Goal: Task Accomplishment & Management: Use online tool/utility

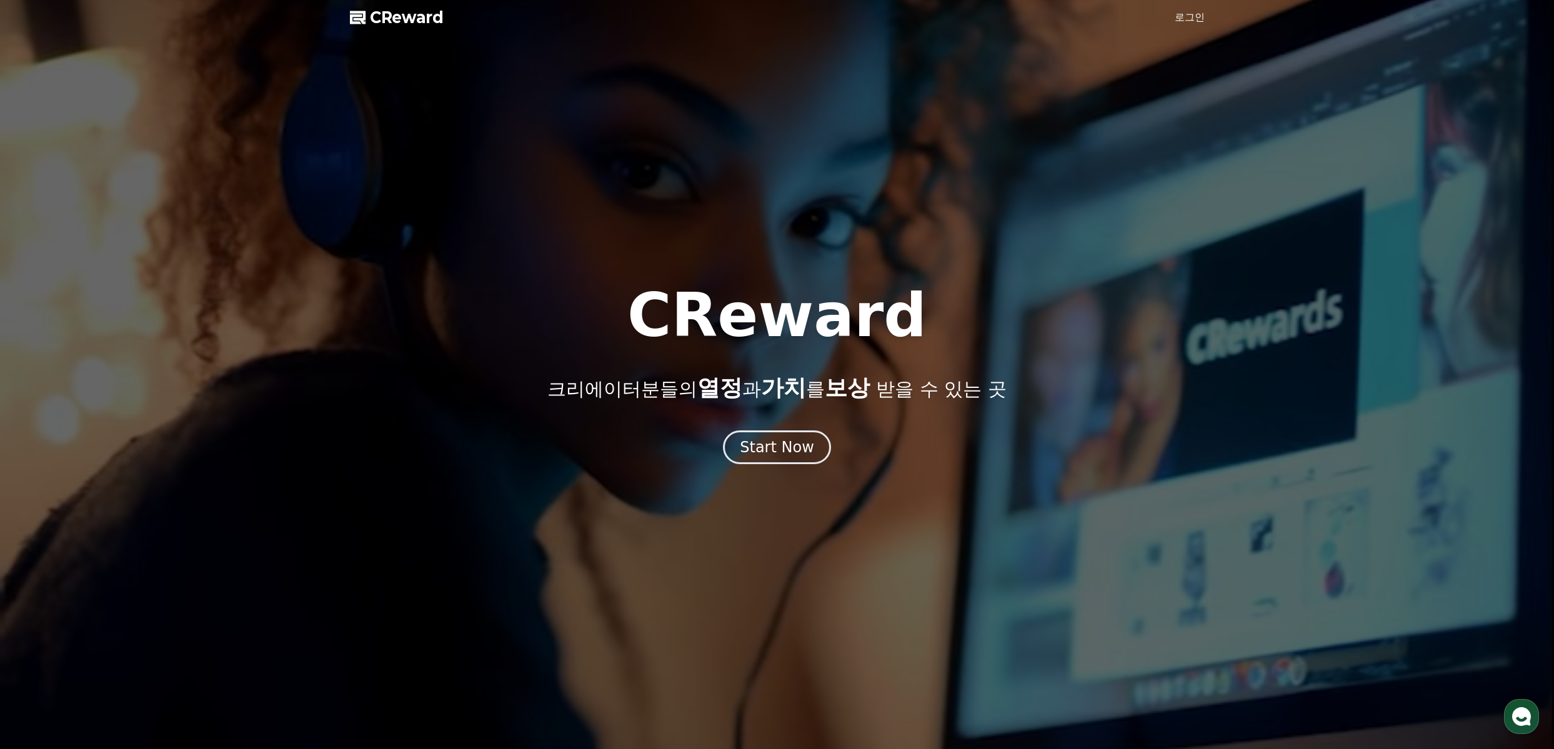
click at [1190, 14] on link "로그인" at bounding box center [1190, 17] width 30 height 15
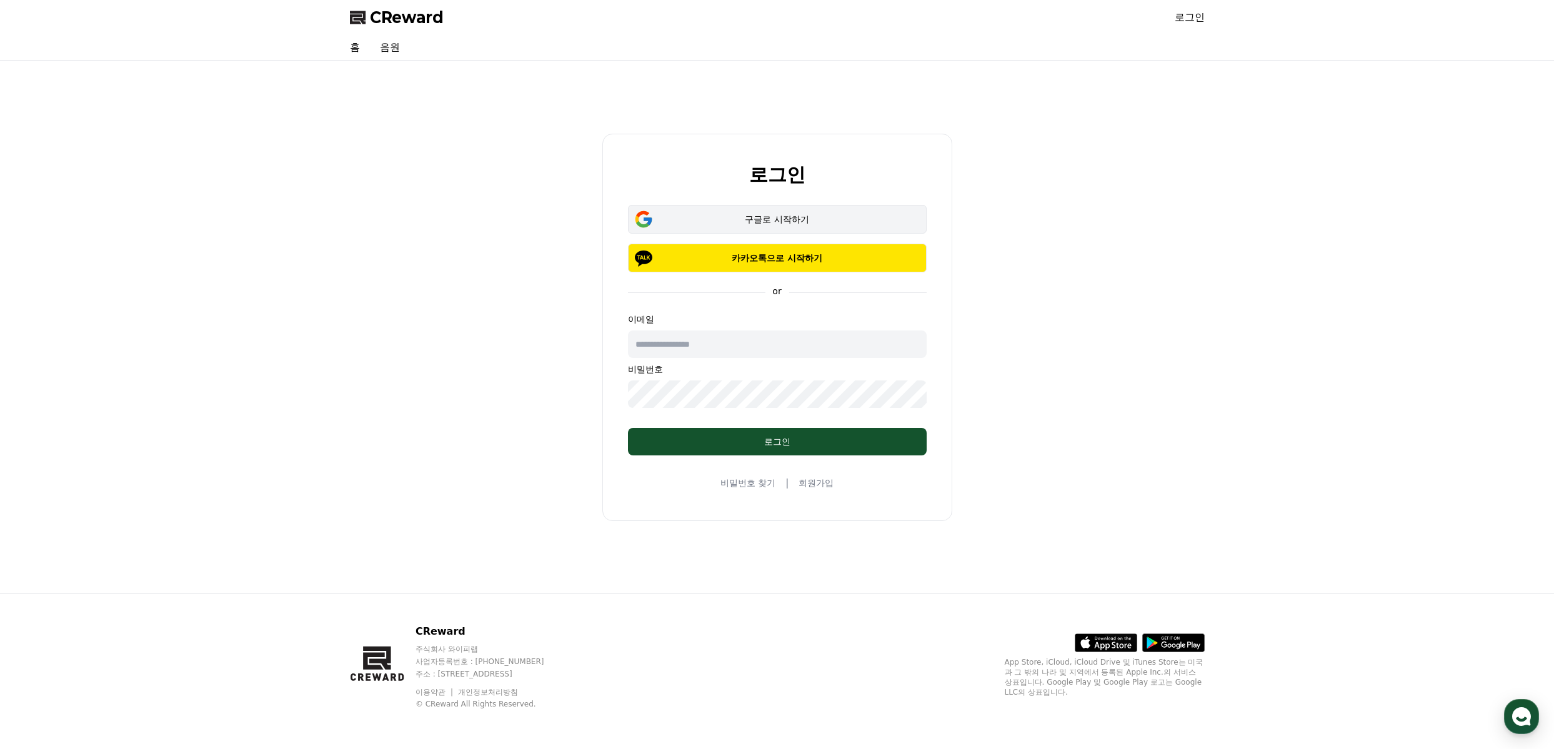
click at [782, 214] on div "구글로 시작하기" at bounding box center [777, 219] width 262 height 12
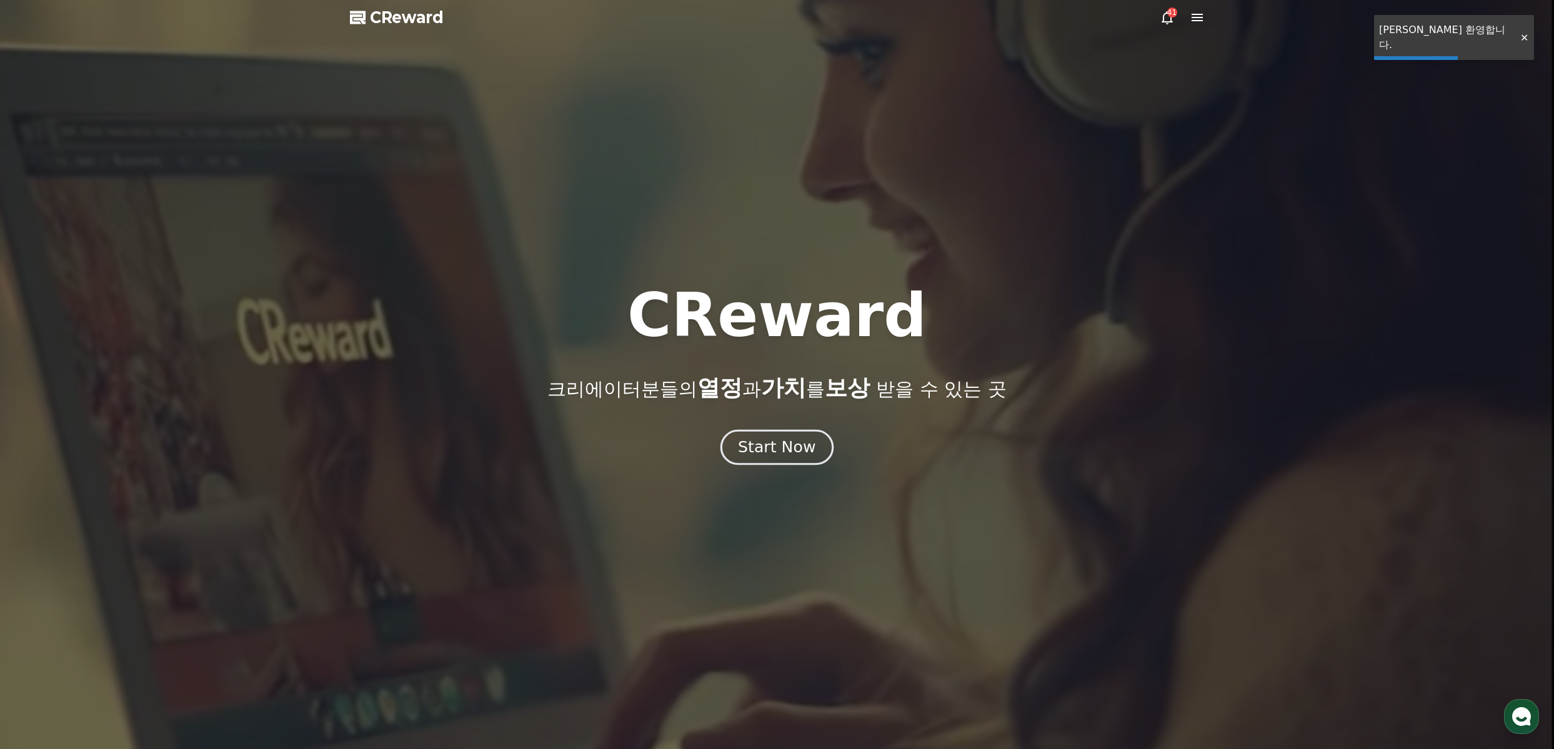
click at [782, 444] on div "Start Now" at bounding box center [776, 447] width 77 height 21
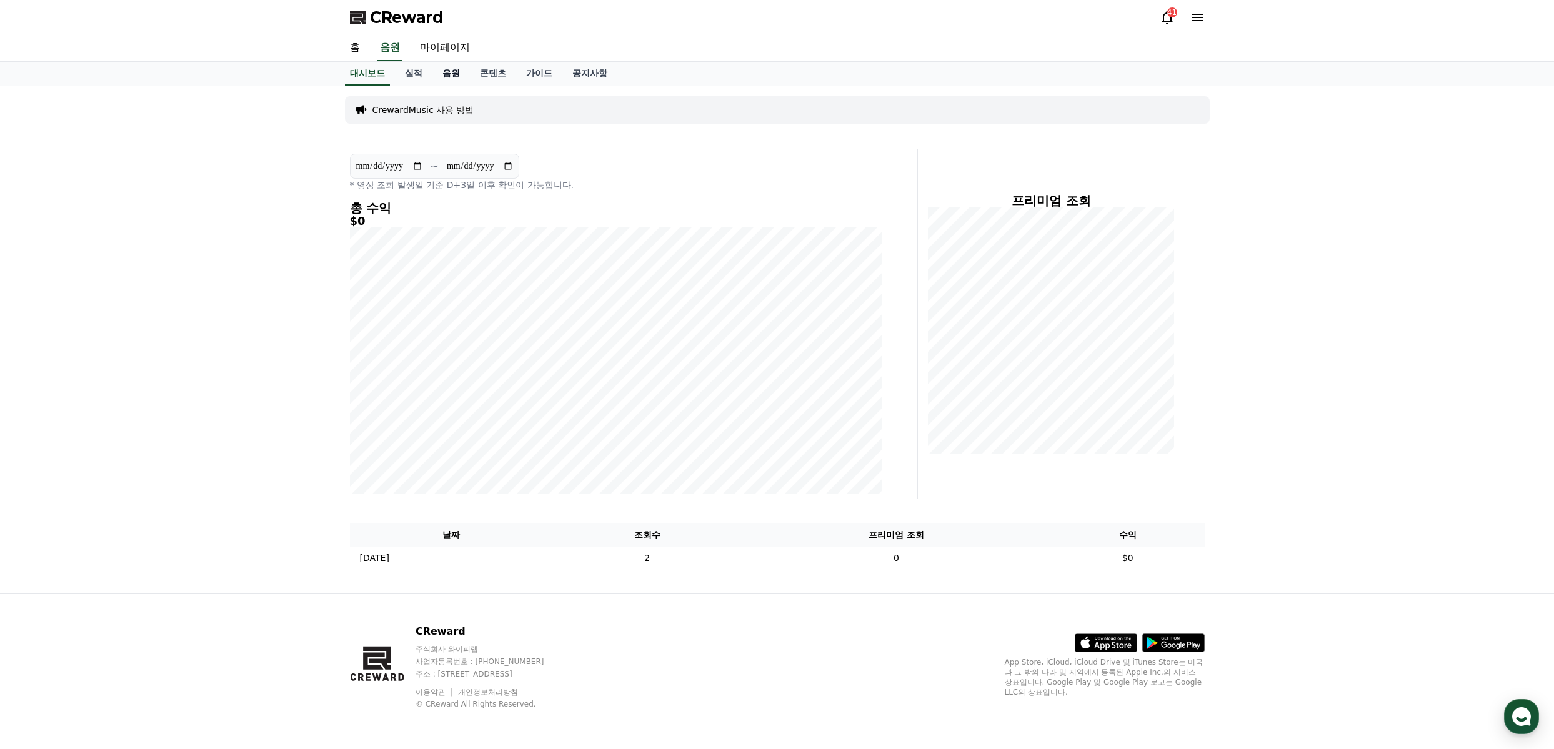
click at [446, 76] on link "음원" at bounding box center [450, 74] width 37 height 24
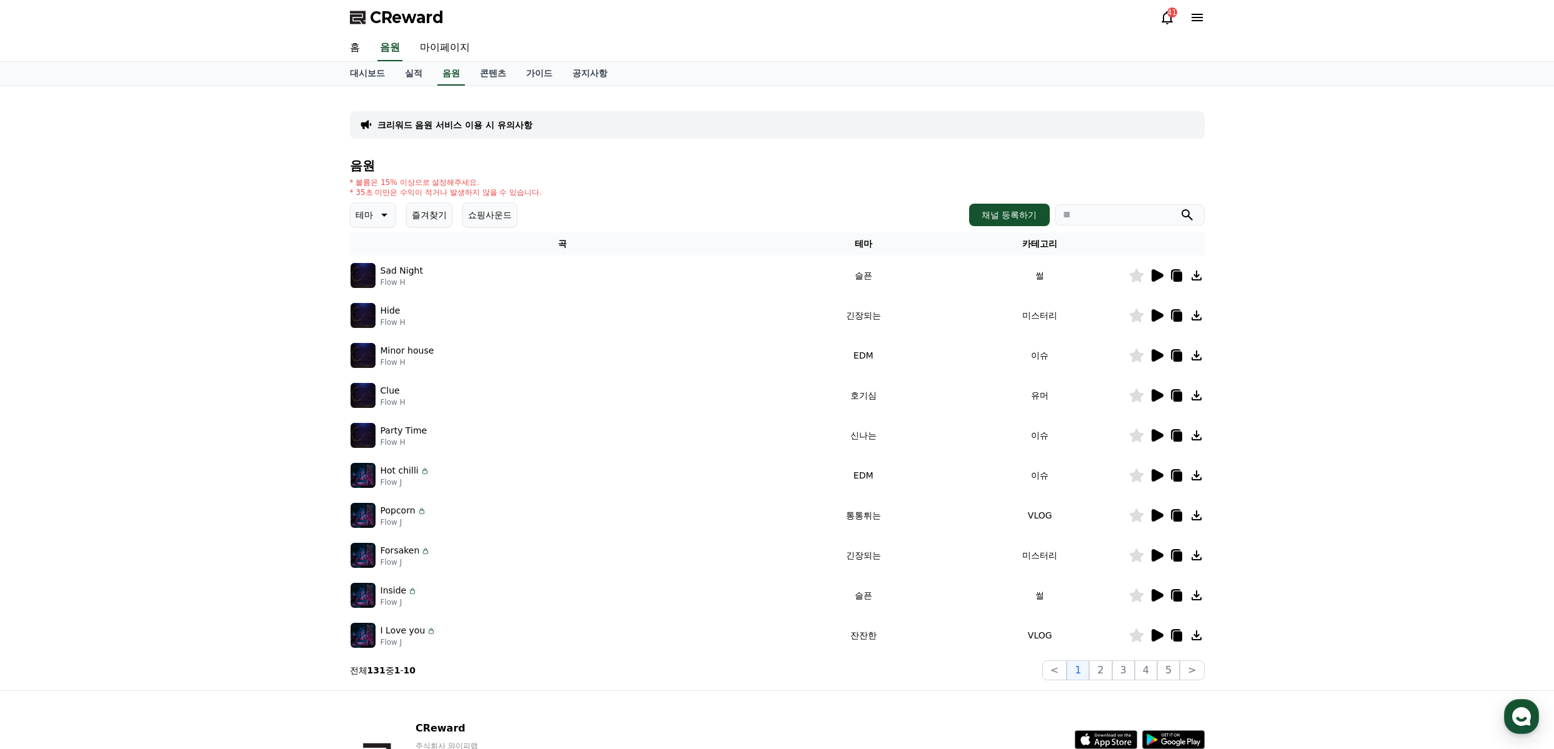
click at [1156, 278] on icon at bounding box center [1158, 275] width 12 height 12
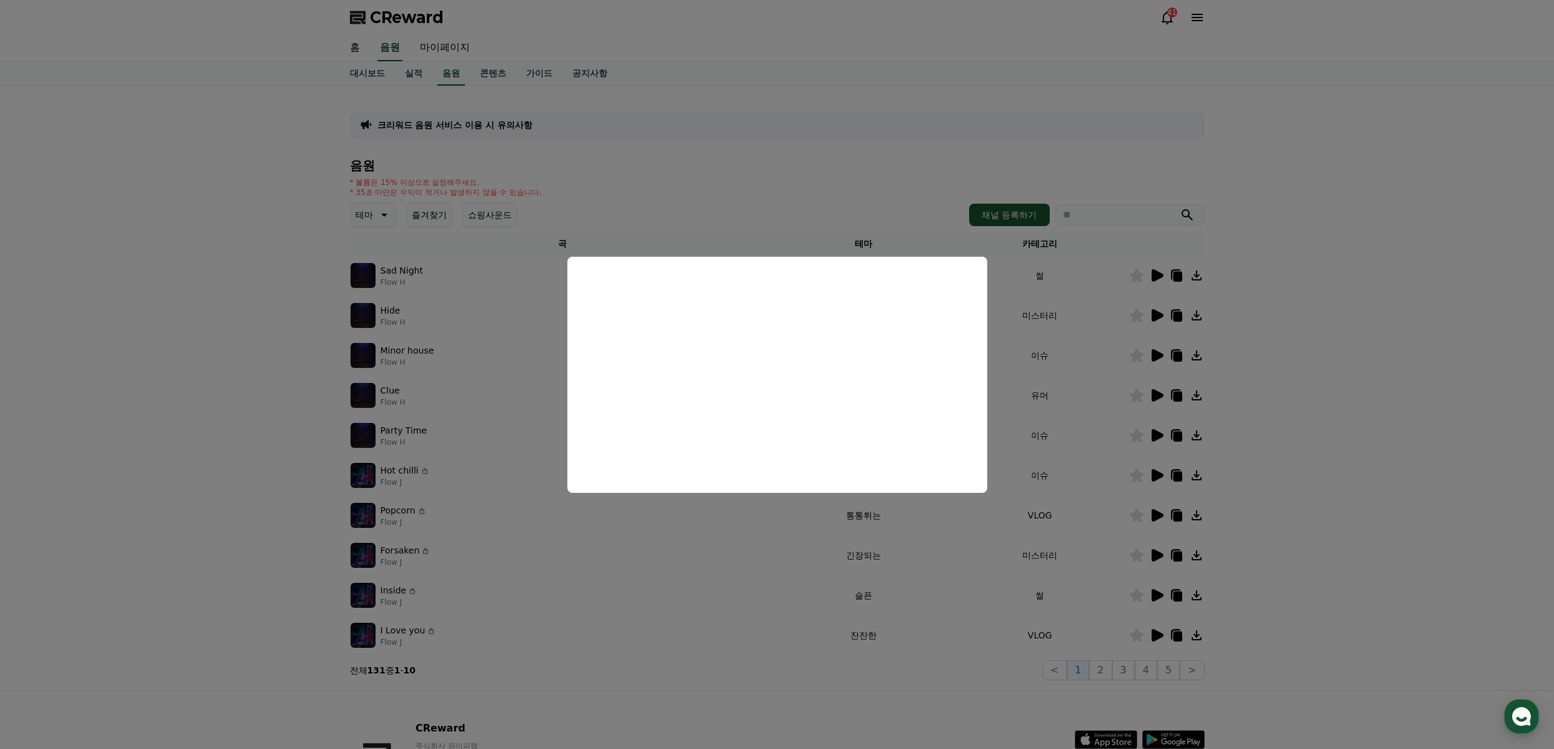
click at [1313, 400] on button "close modal" at bounding box center [777, 374] width 1554 height 749
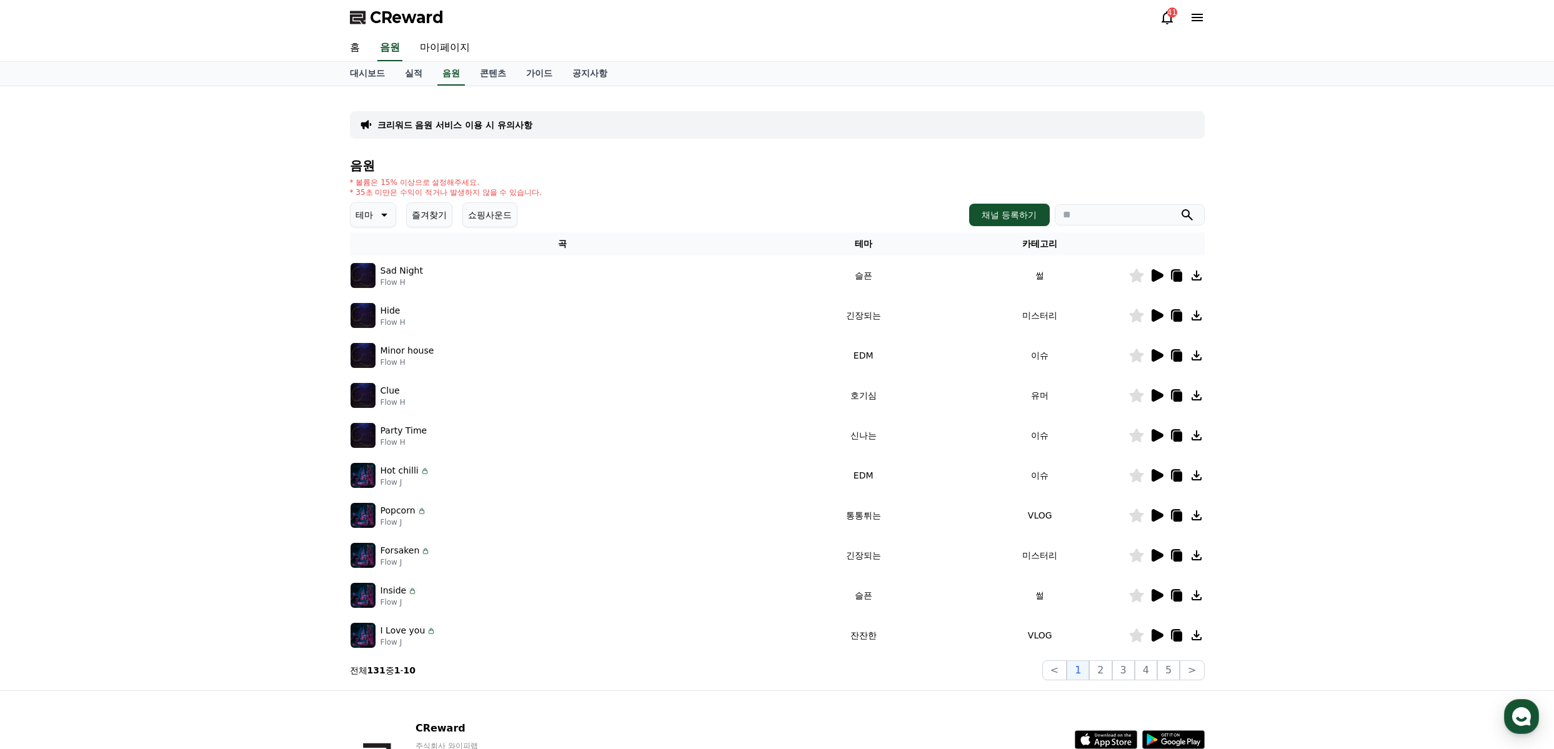
click at [1152, 309] on icon at bounding box center [1156, 315] width 15 height 15
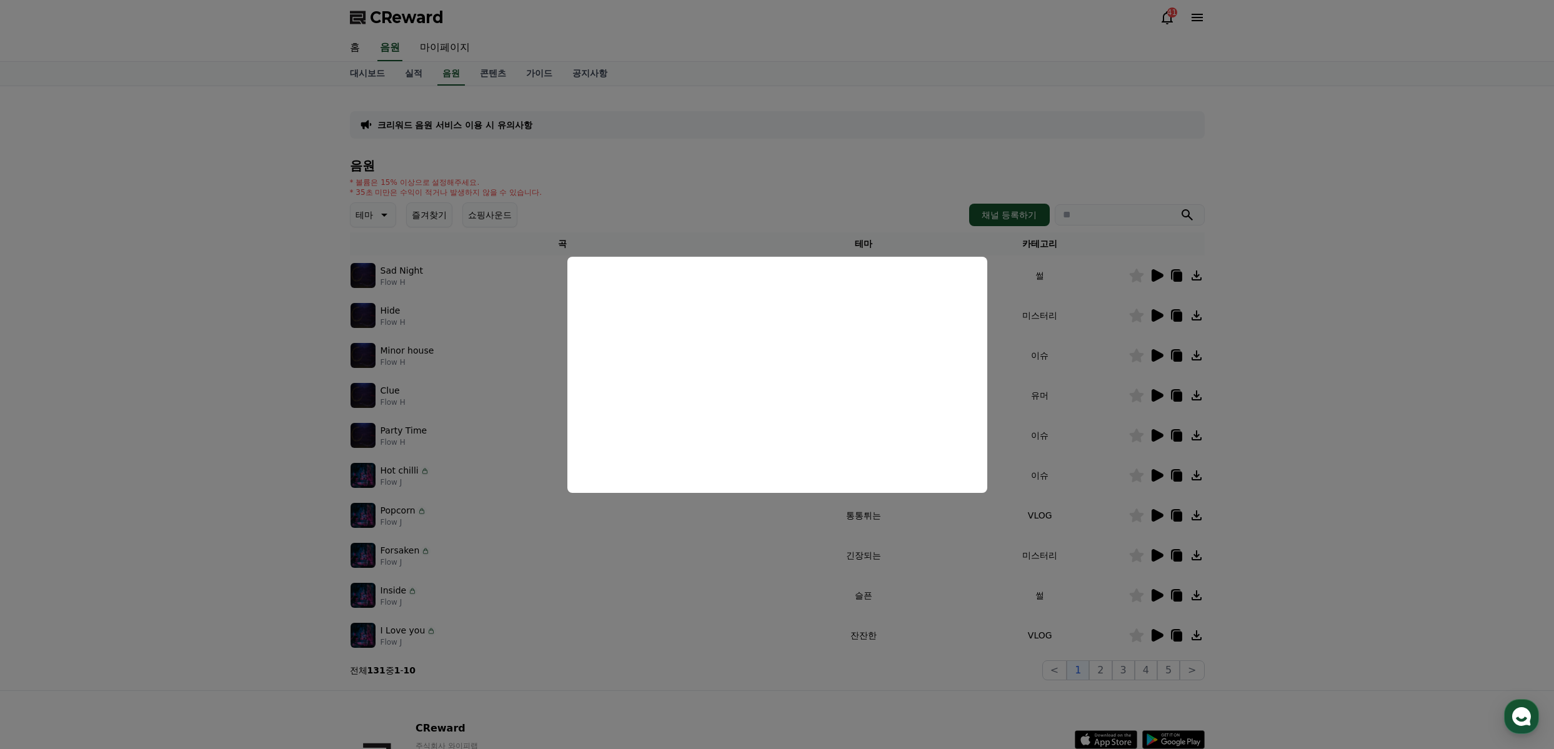
click at [1366, 362] on button "close modal" at bounding box center [777, 374] width 1554 height 749
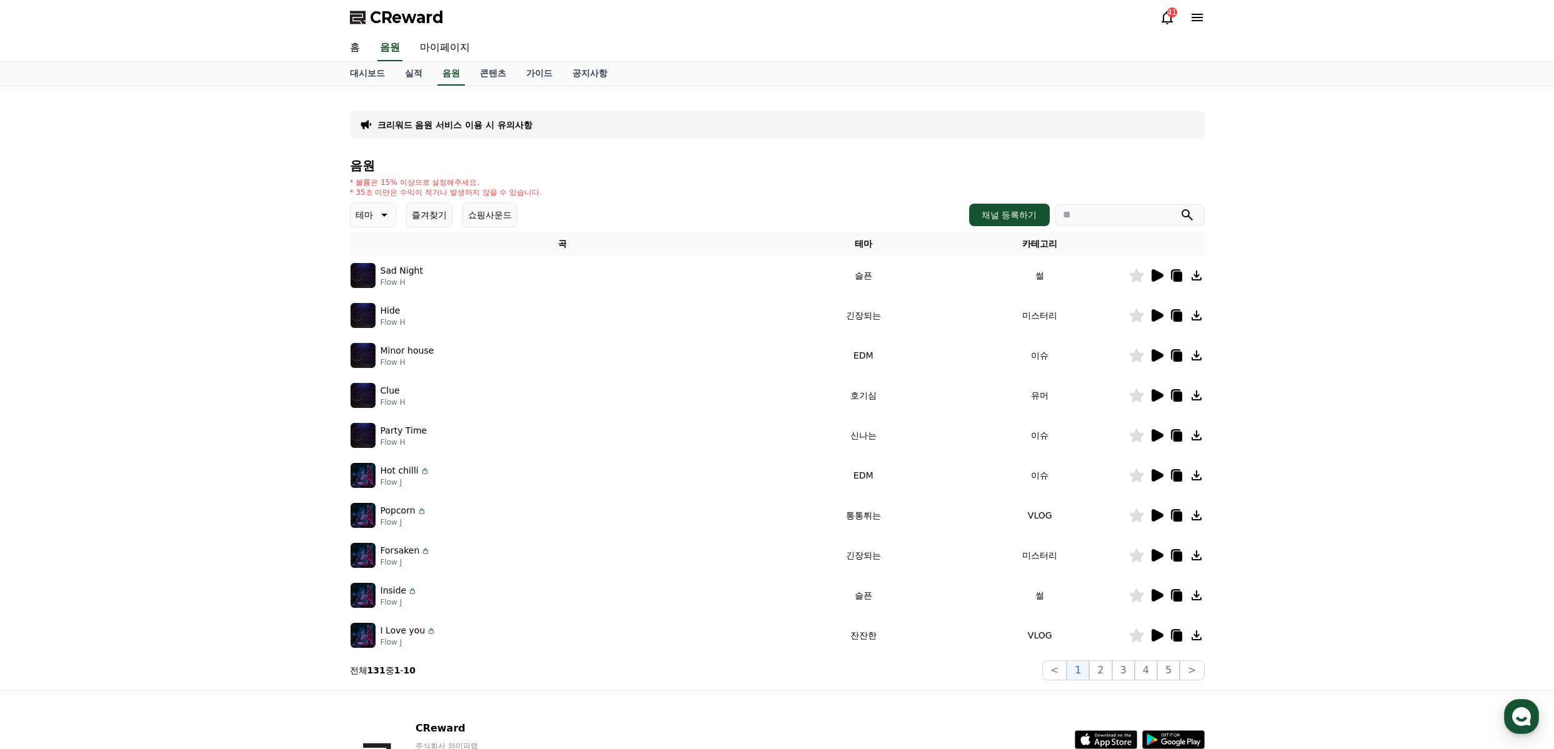
click at [1154, 397] on icon at bounding box center [1158, 395] width 12 height 12
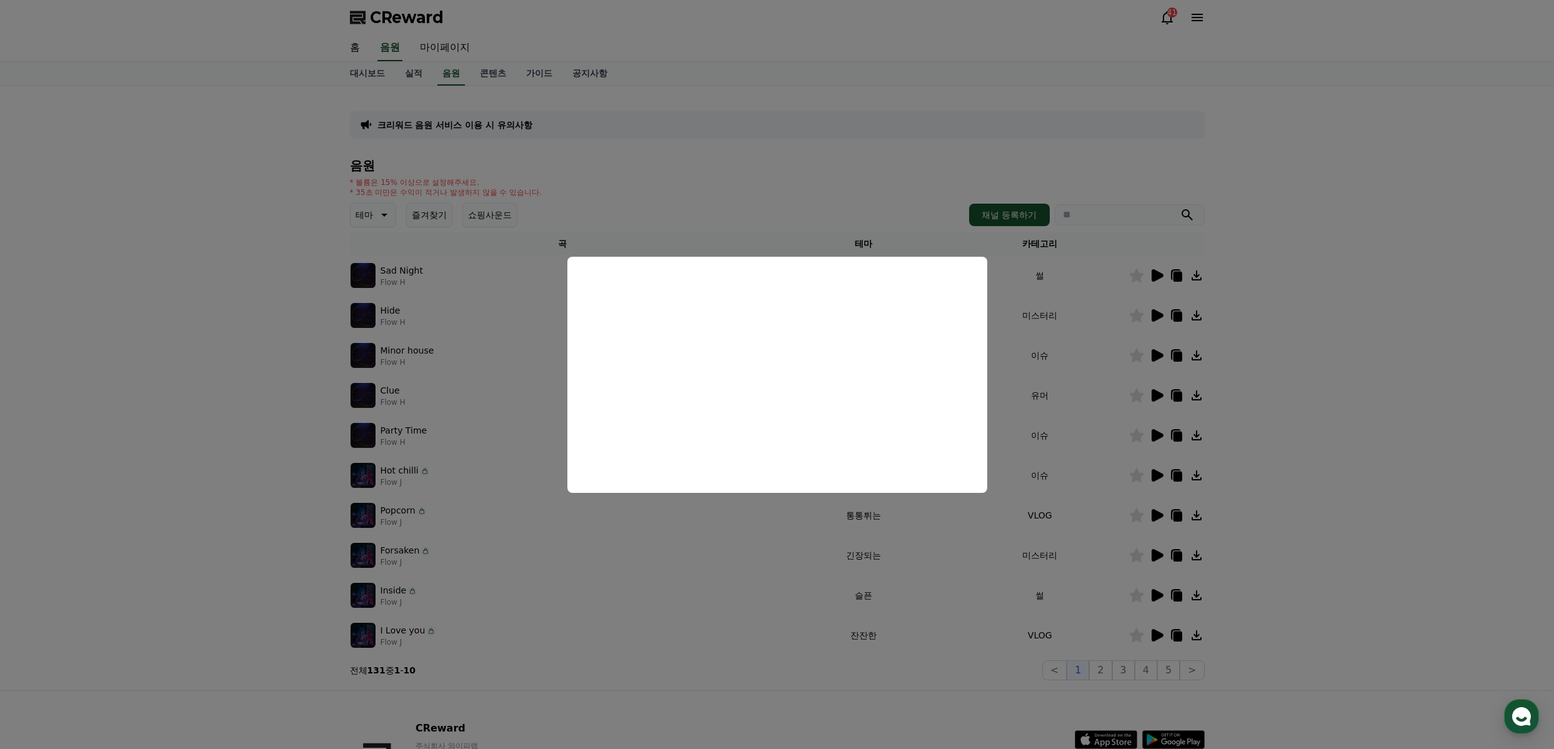
click at [1348, 475] on button "close modal" at bounding box center [777, 374] width 1554 height 749
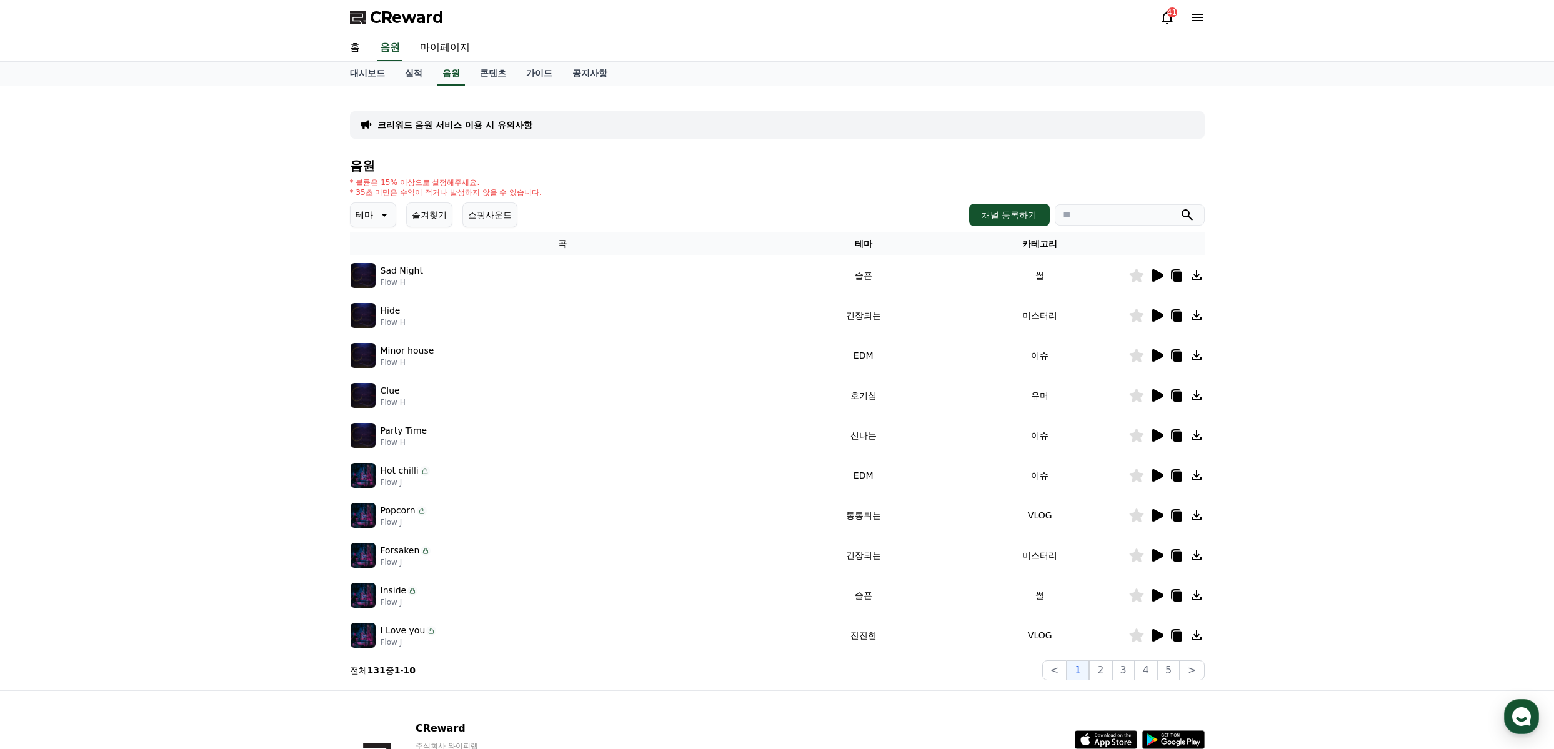
click at [1156, 559] on icon at bounding box center [1158, 555] width 12 height 12
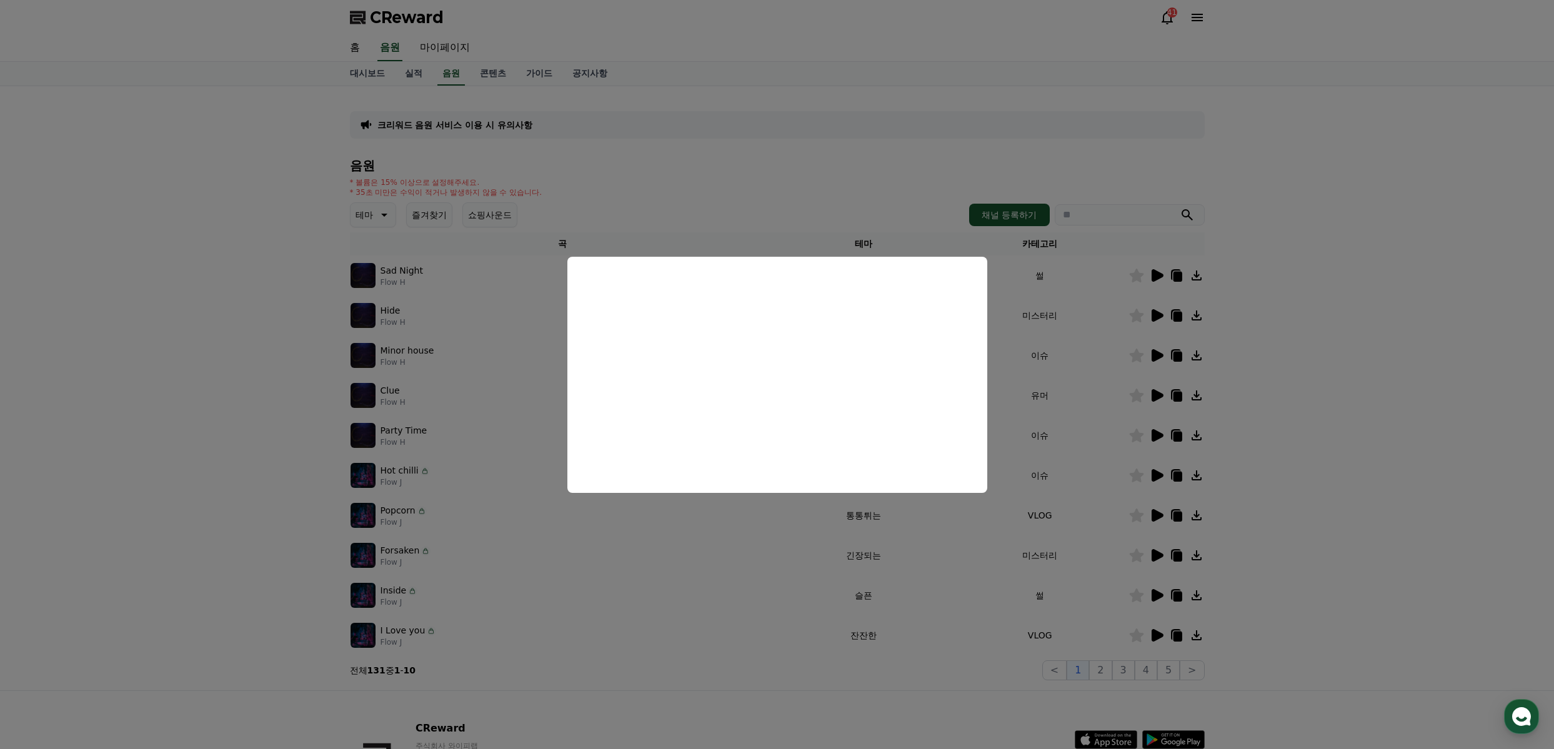
click at [1360, 391] on button "close modal" at bounding box center [777, 374] width 1554 height 749
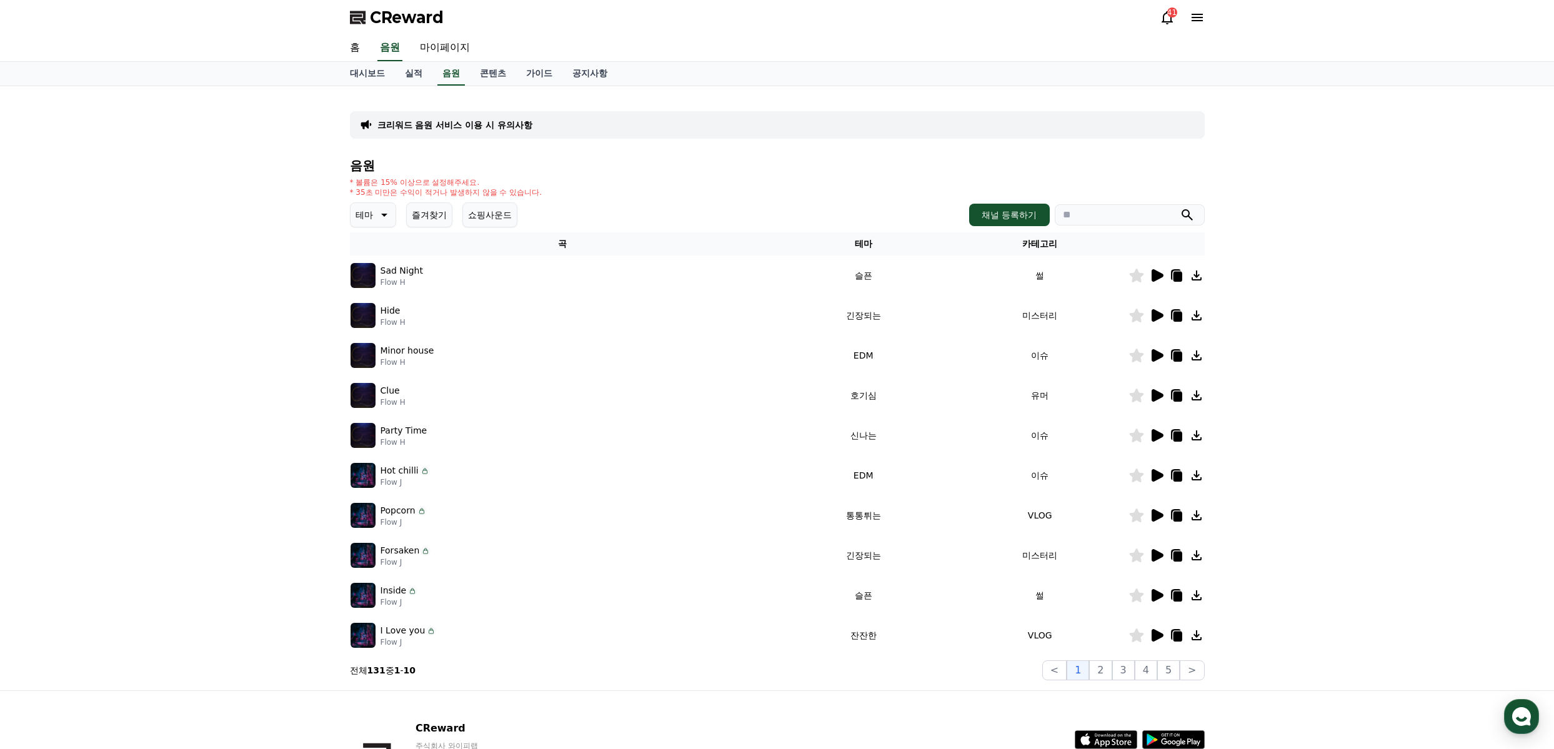
click at [1197, 319] on icon at bounding box center [1196, 315] width 15 height 15
